Goal: Navigation & Orientation: Find specific page/section

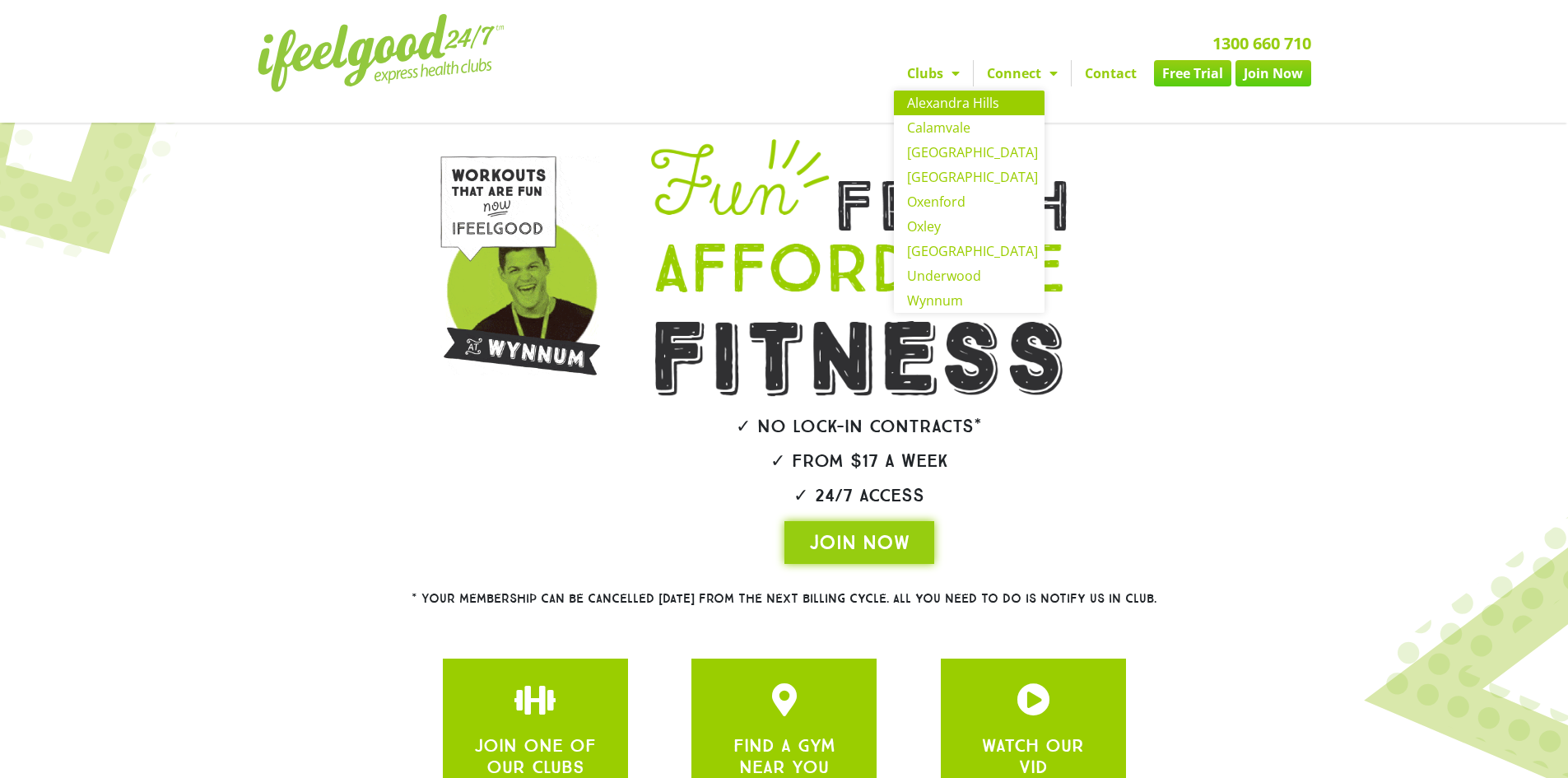
click at [956, 115] on link "Alexandra Hills" at bounding box center [969, 103] width 151 height 25
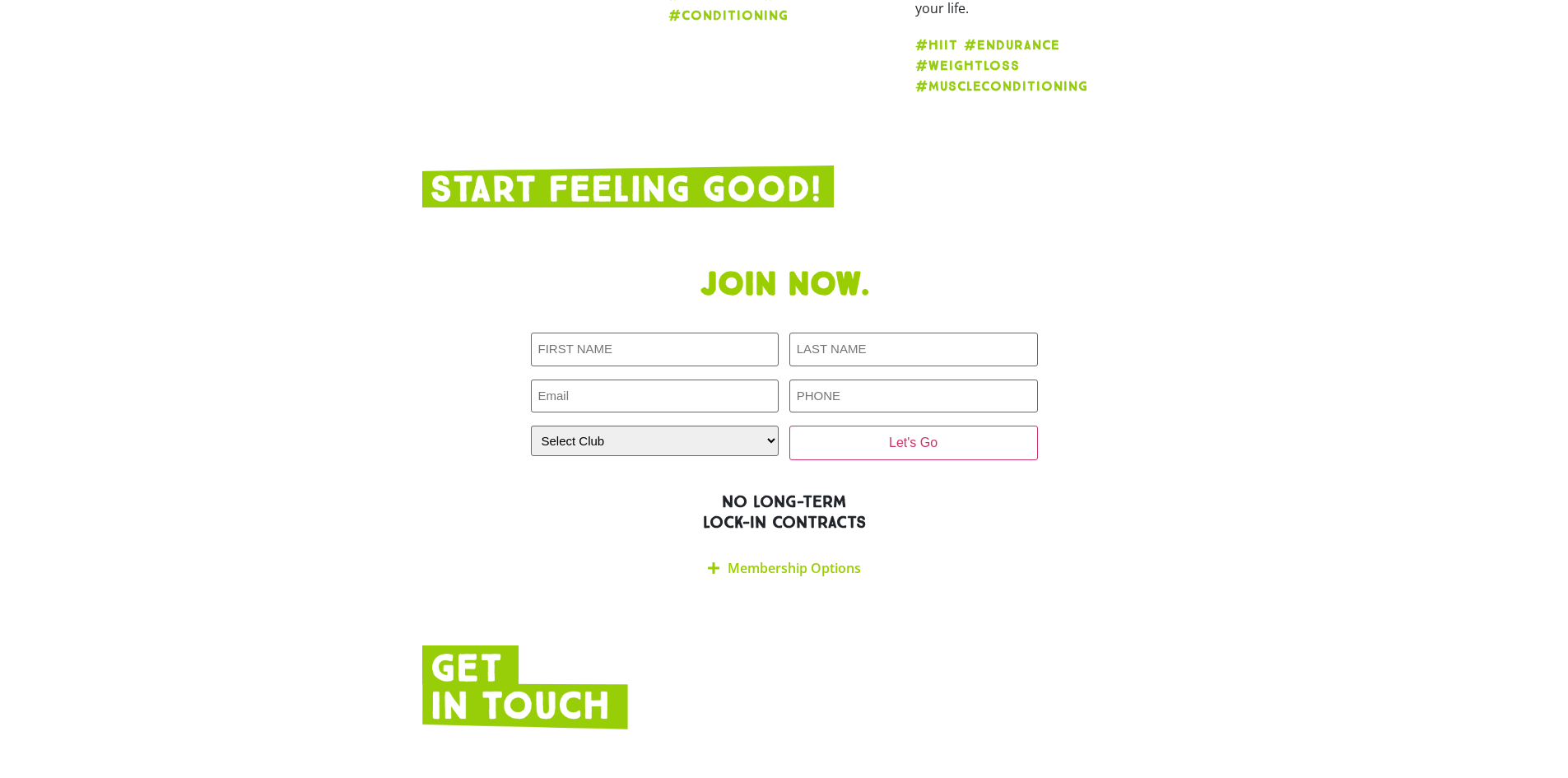
scroll to position [2010, 0]
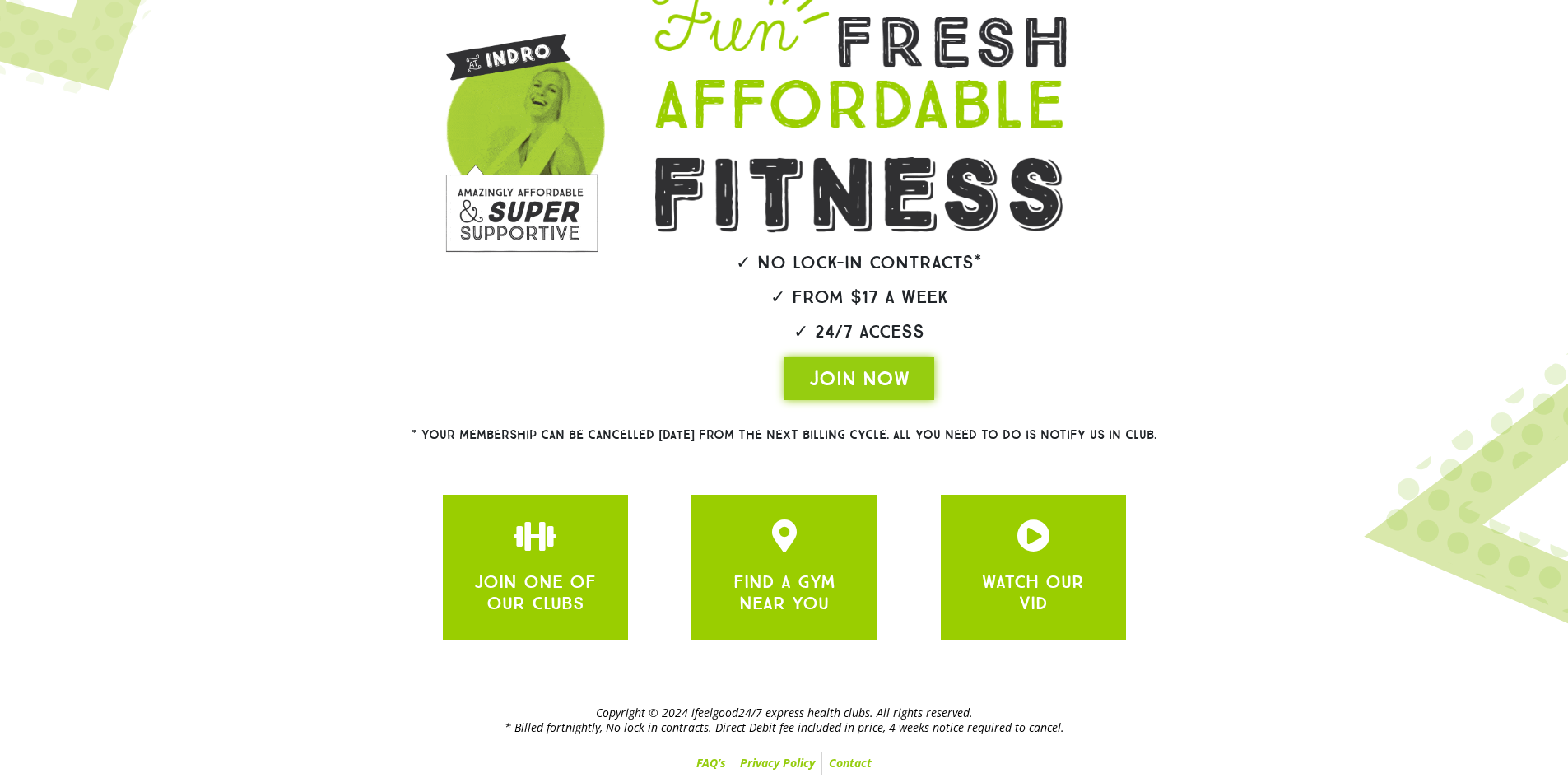
scroll to position [165, 0]
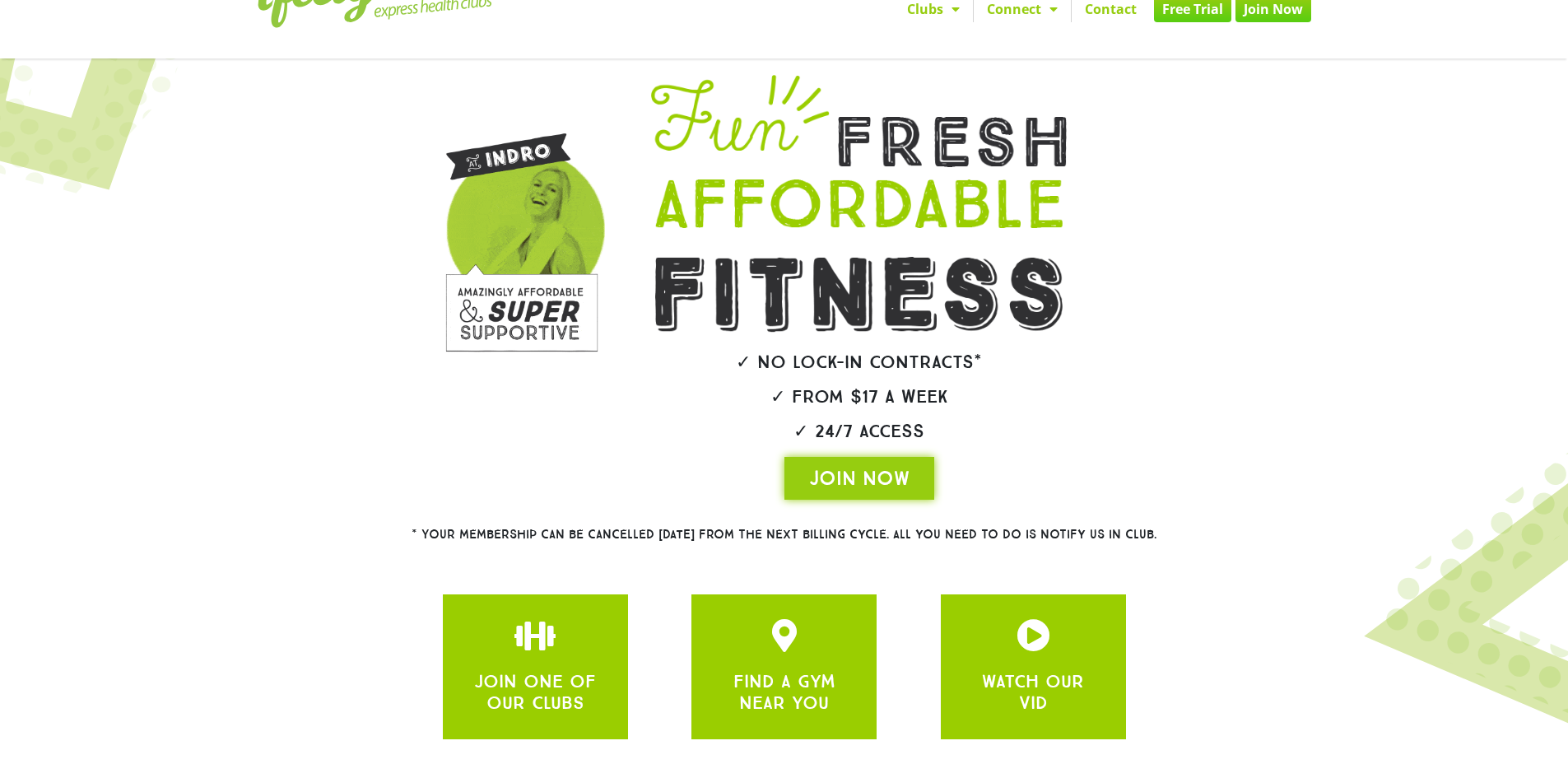
scroll to position [169, 0]
